Goal: Task Accomplishment & Management: Manage account settings

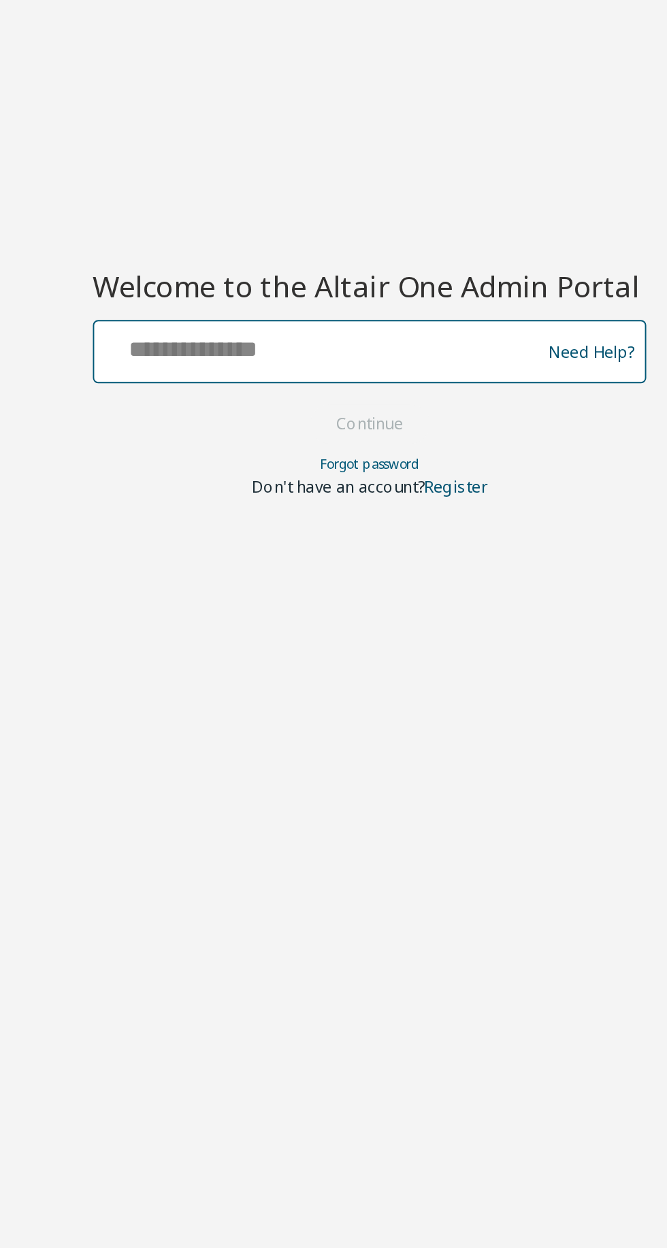
click at [288, 610] on input "text" at bounding box center [308, 613] width 223 height 20
